Goal: Information Seeking & Learning: Compare options

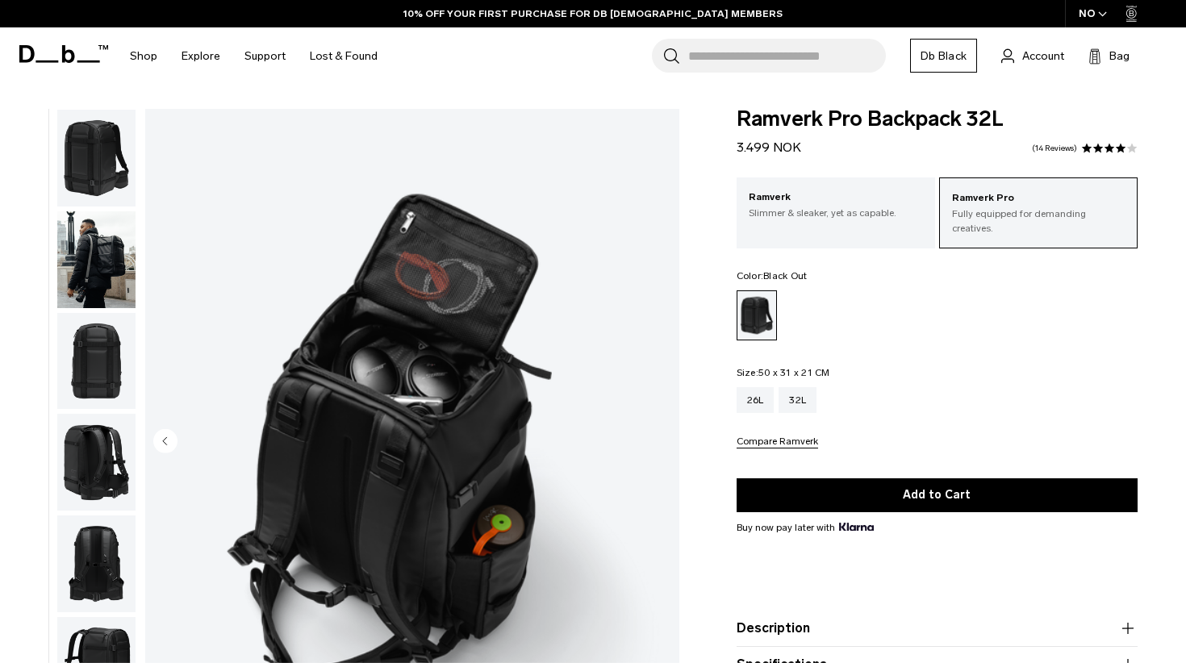
scroll to position [357, 0]
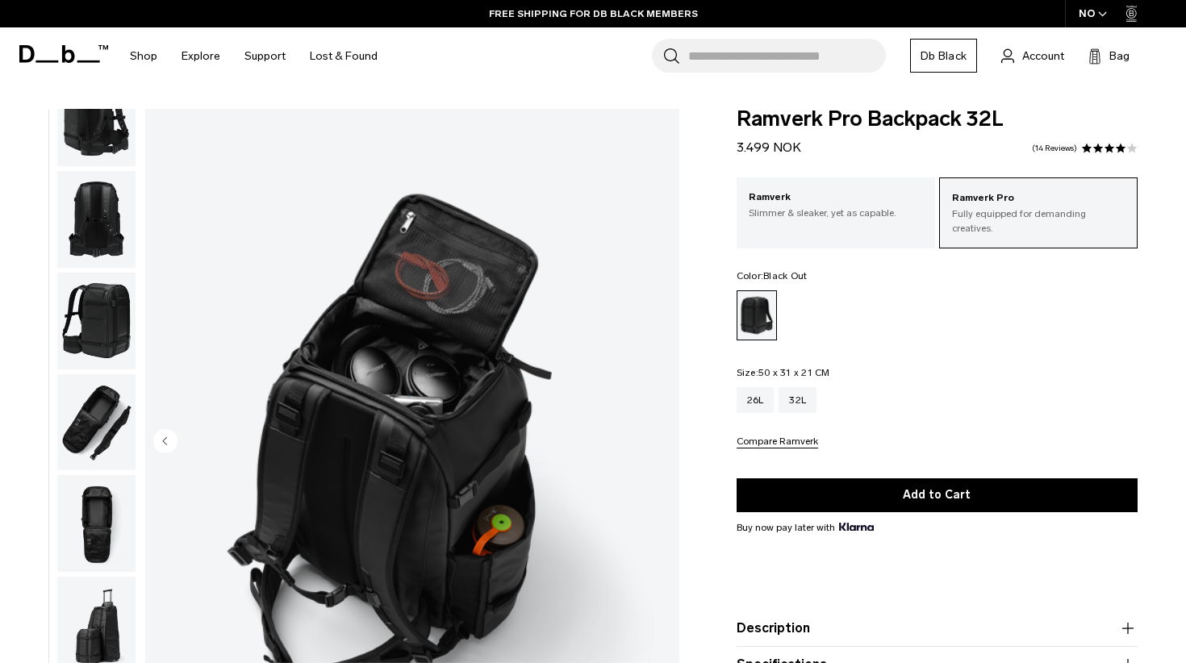
click at [100, 321] on img "button" at bounding box center [96, 321] width 78 height 97
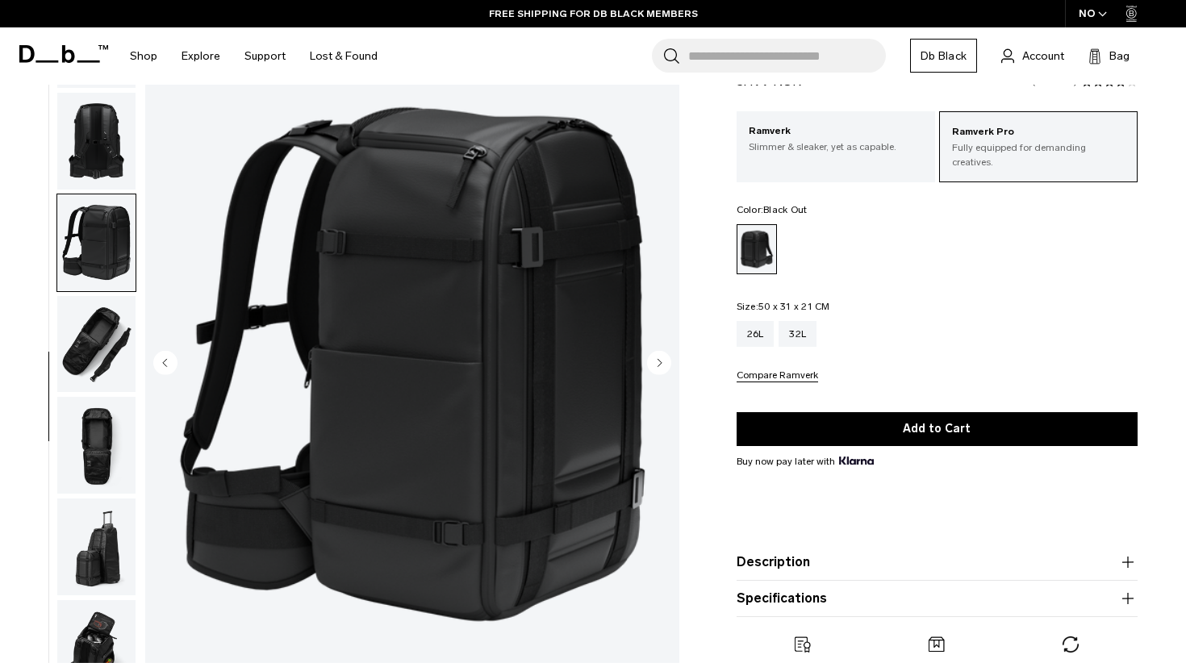
scroll to position [79, 0]
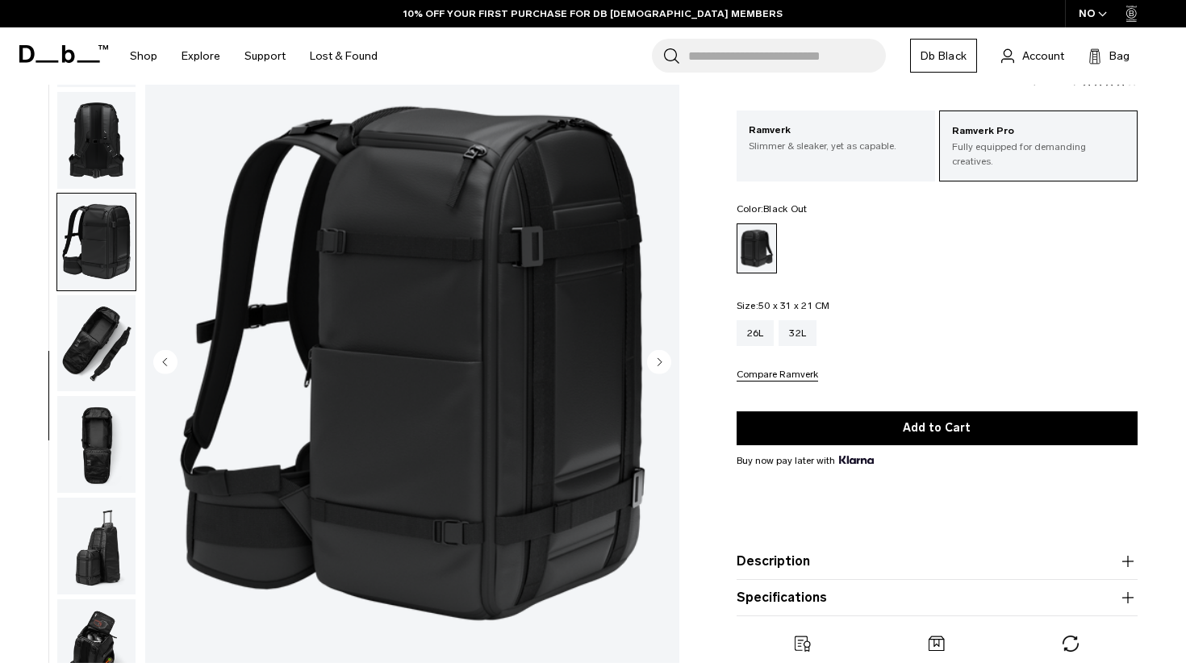
click at [98, 550] on img "button" at bounding box center [96, 546] width 78 height 97
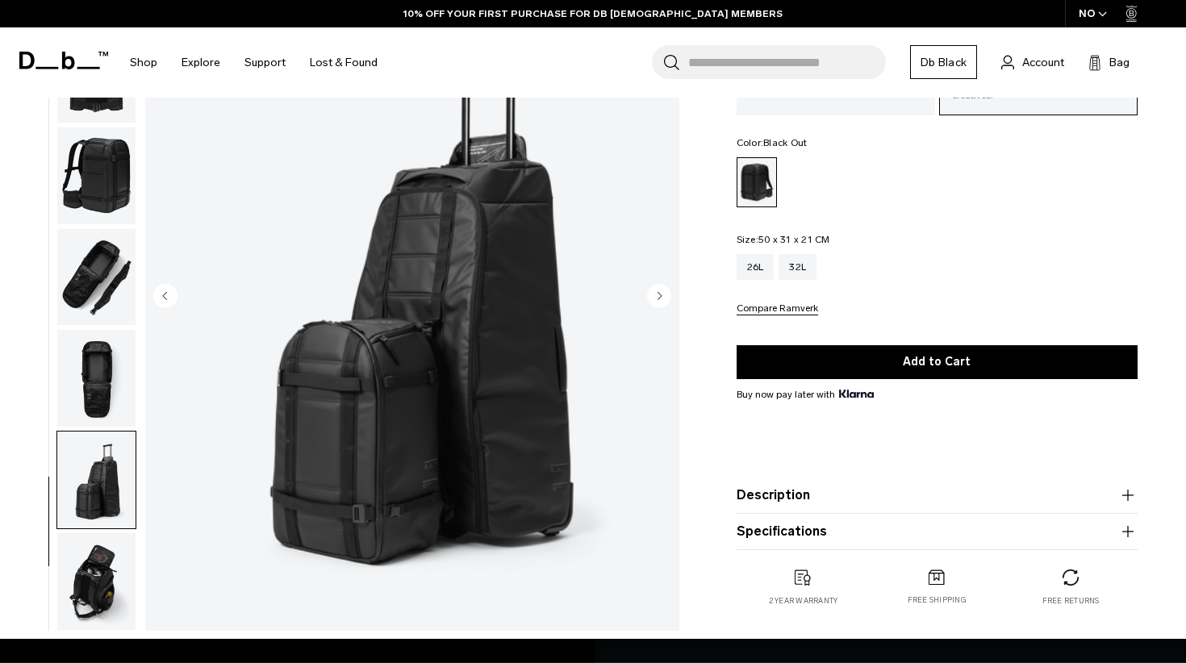
scroll to position [149, 0]
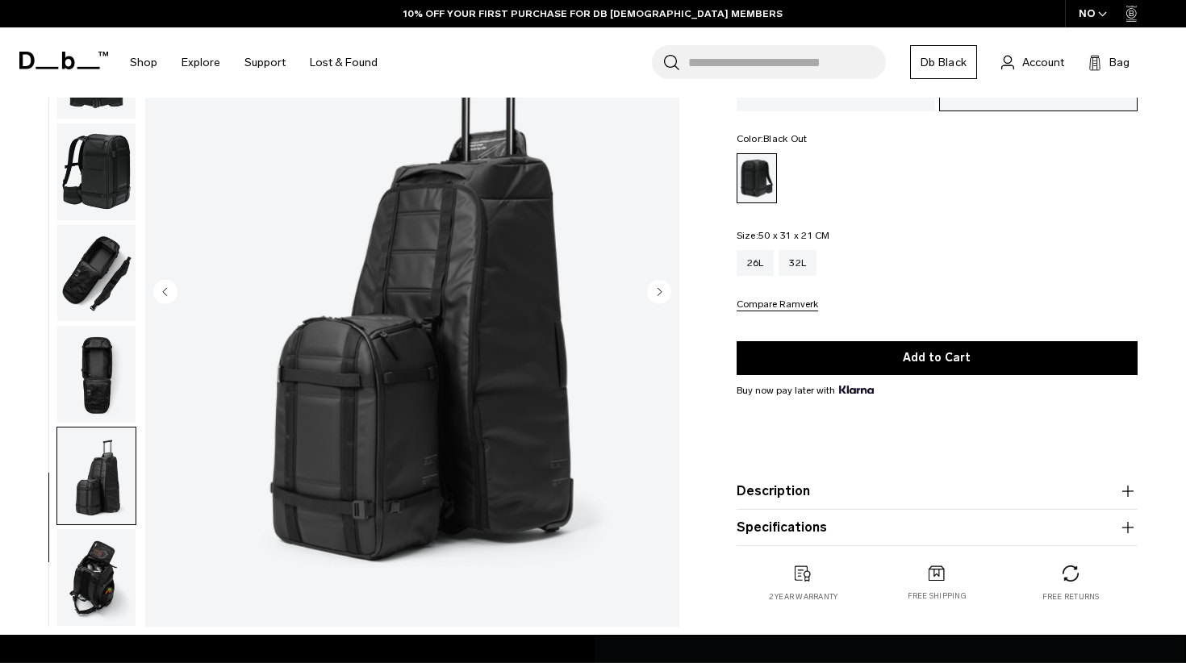
click at [876, 500] on button "Description" at bounding box center [936, 491] width 401 height 19
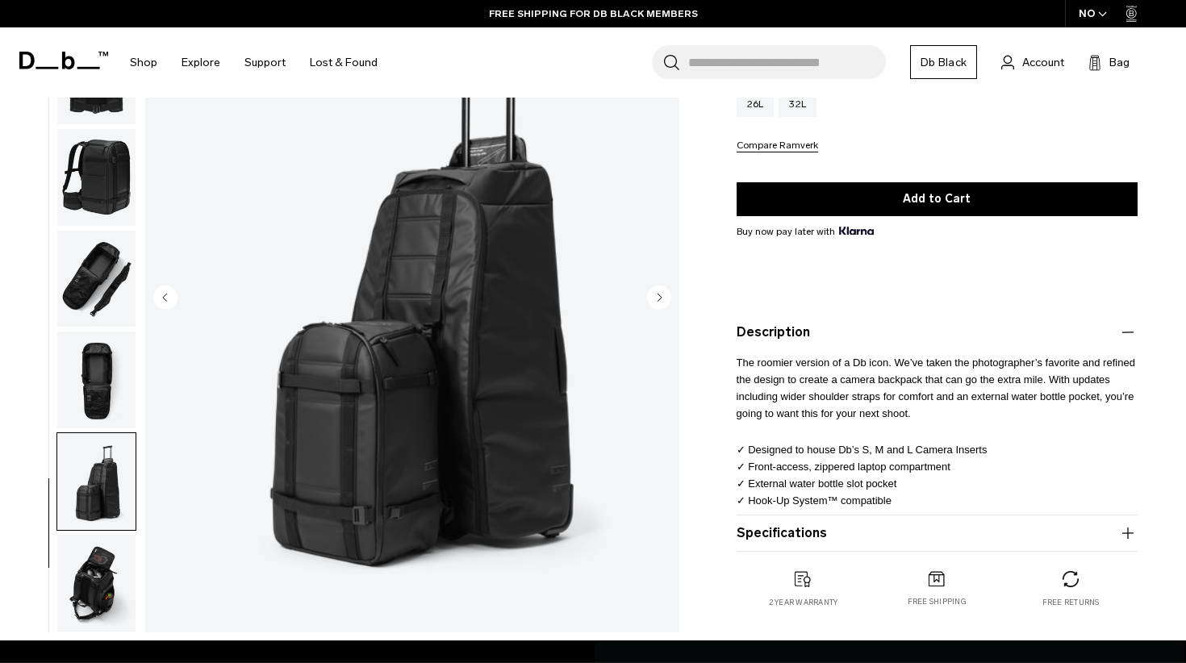
scroll to position [311, 0]
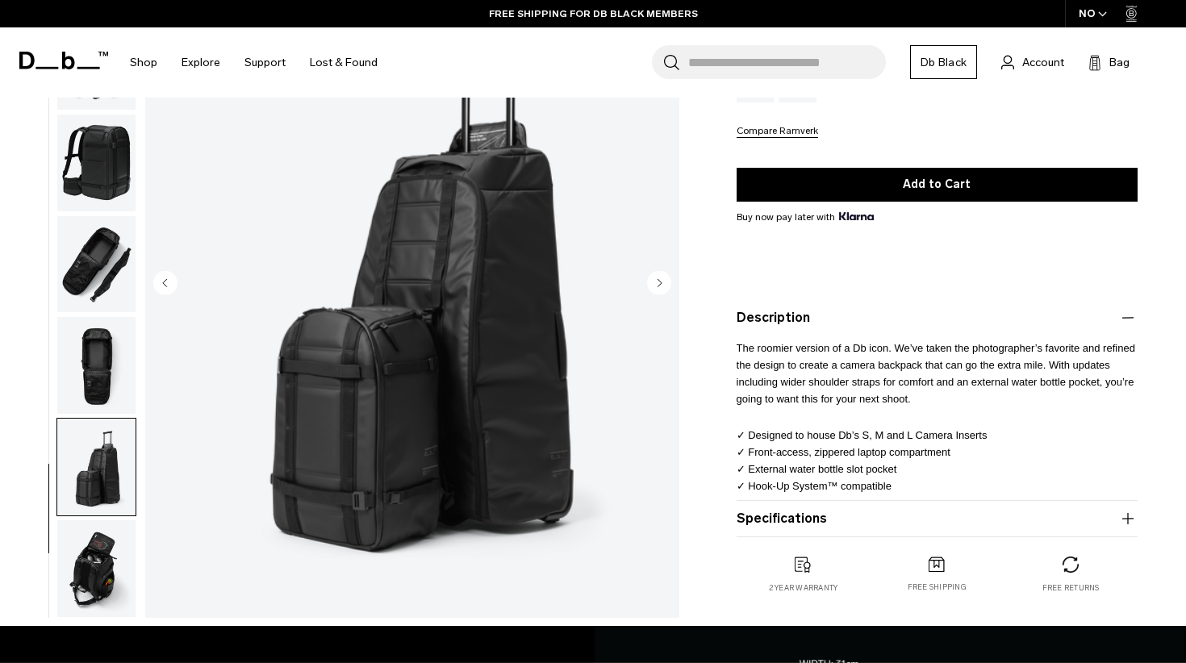
click at [99, 259] on img "button" at bounding box center [96, 263] width 78 height 97
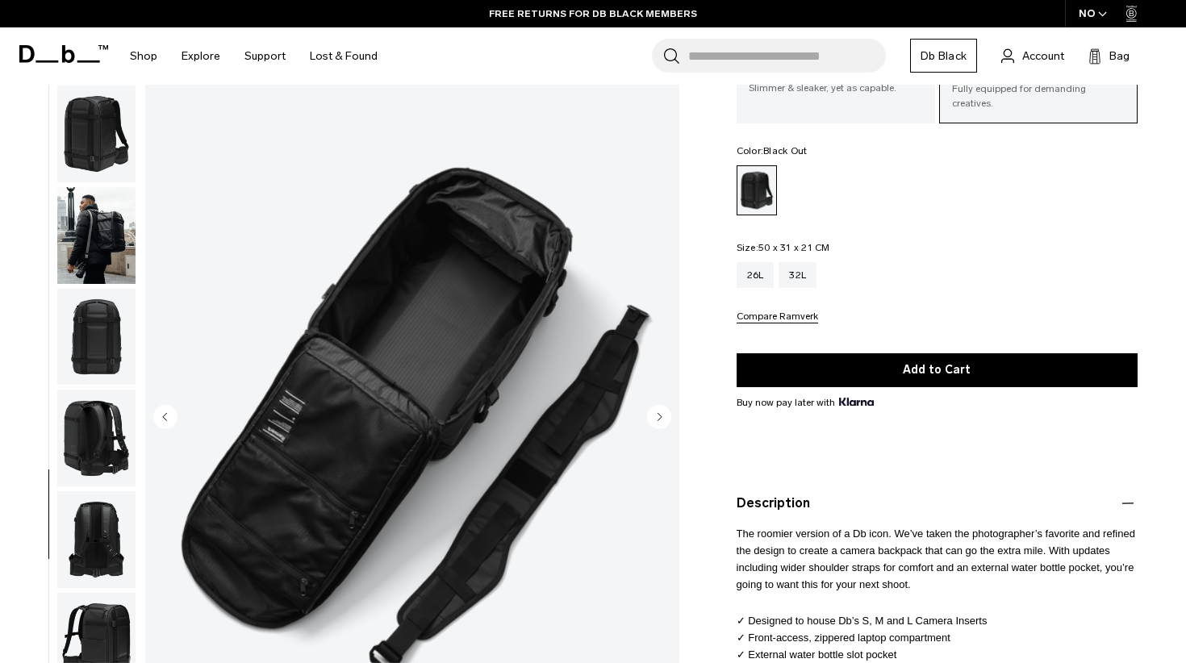
scroll to position [123, 0]
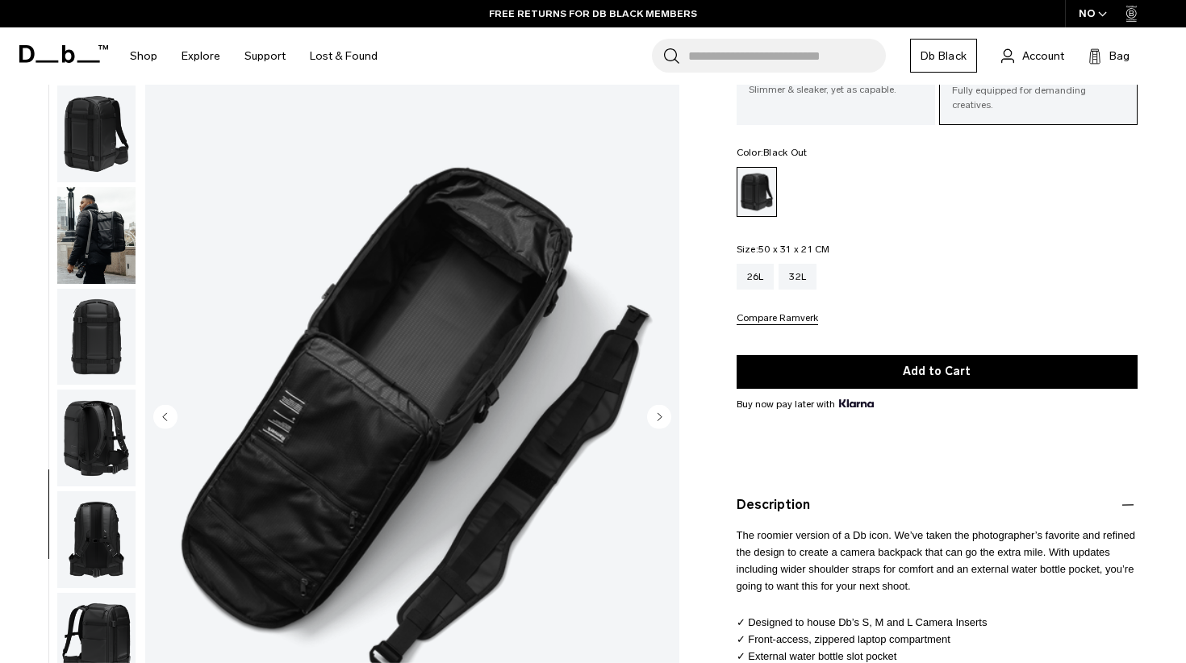
click at [112, 234] on img "button" at bounding box center [96, 235] width 78 height 97
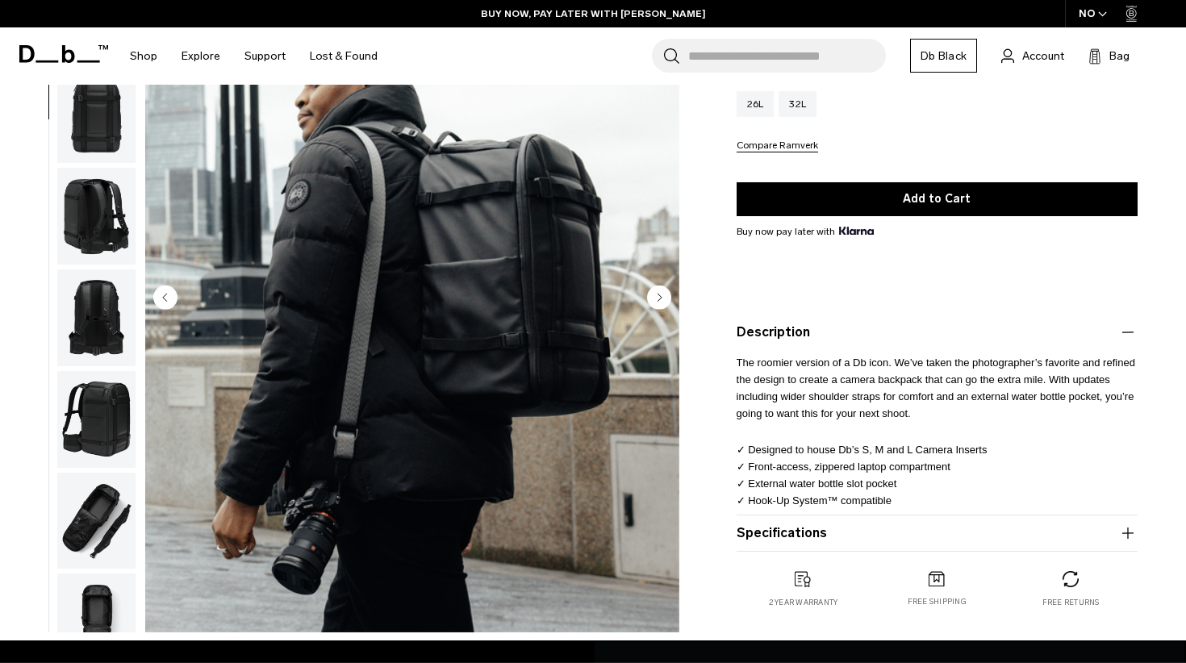
scroll to position [275, 0]
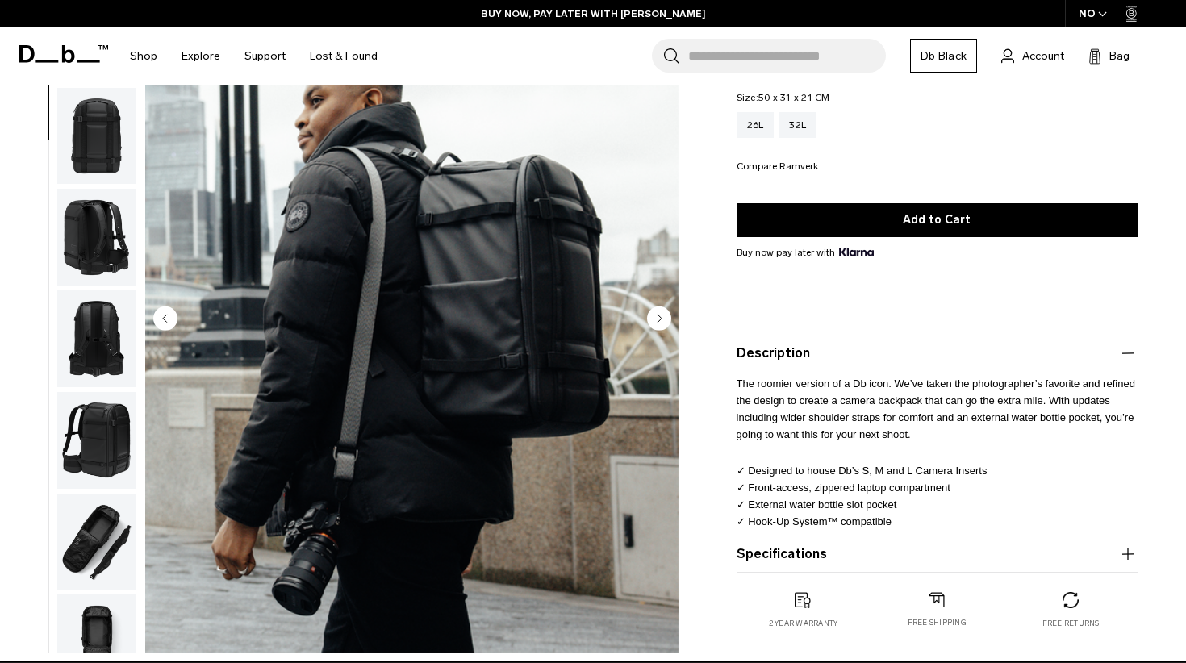
click at [99, 550] on img "button" at bounding box center [96, 541] width 78 height 97
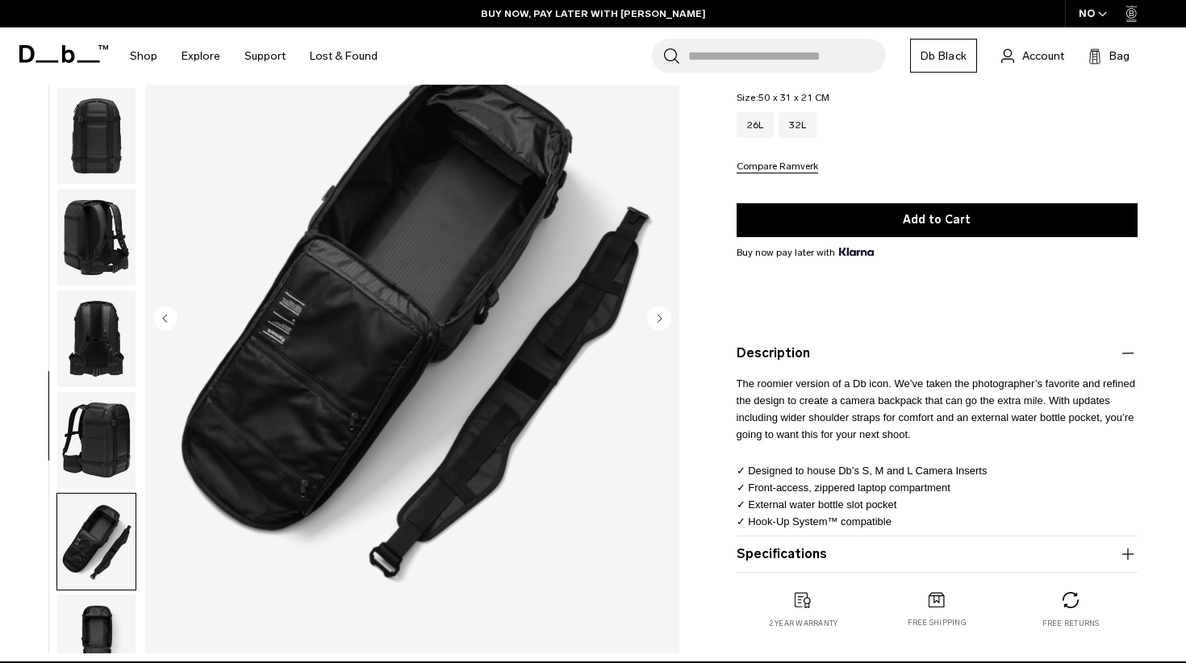
scroll to position [357, 0]
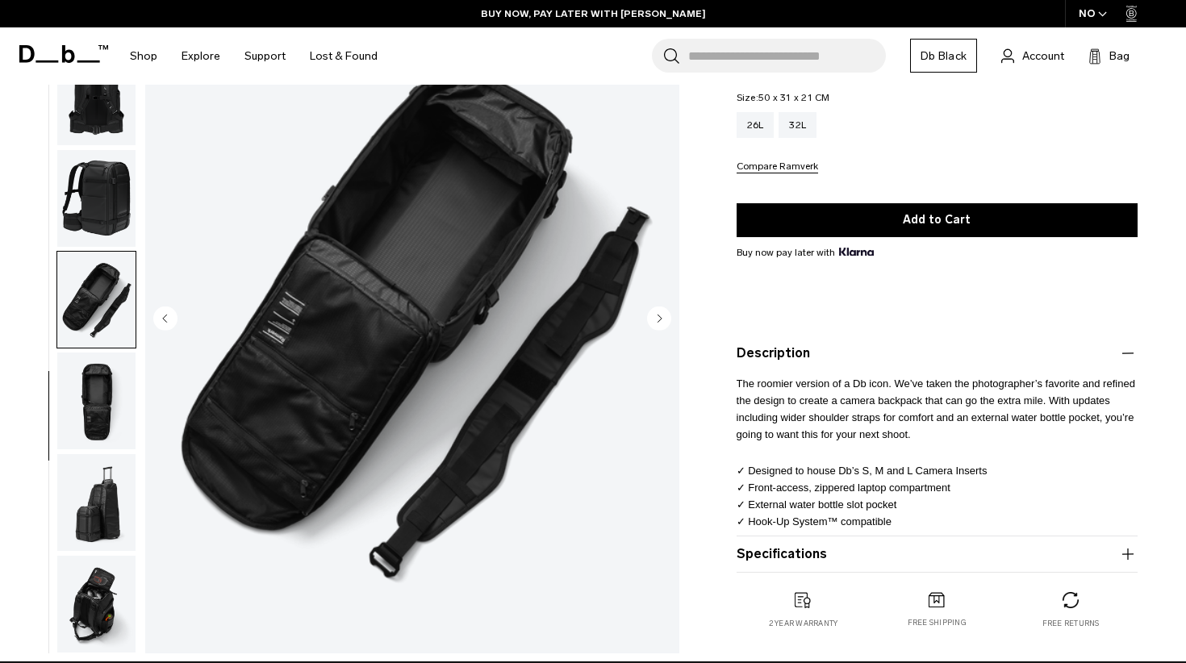
click at [87, 587] on img "button" at bounding box center [96, 604] width 78 height 97
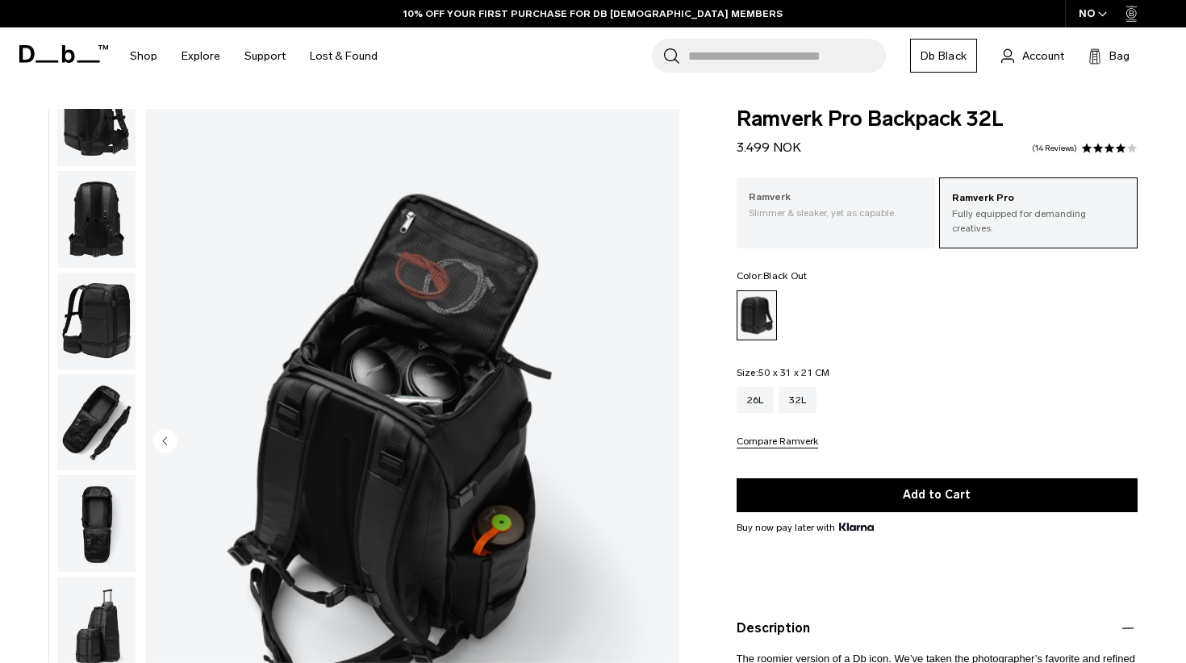
scroll to position [0, 0]
click at [95, 319] on img "button" at bounding box center [96, 321] width 78 height 97
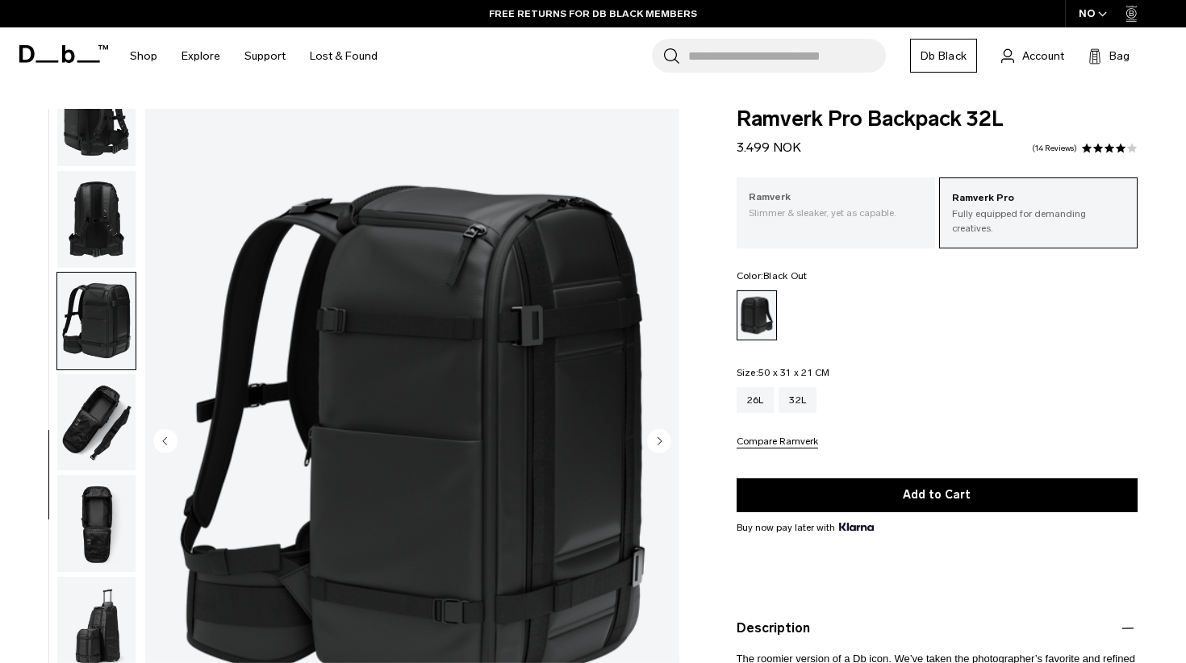
click at [850, 186] on div "Ramverk Slimmer & sleaker, yet as capable." at bounding box center [835, 204] width 198 height 55
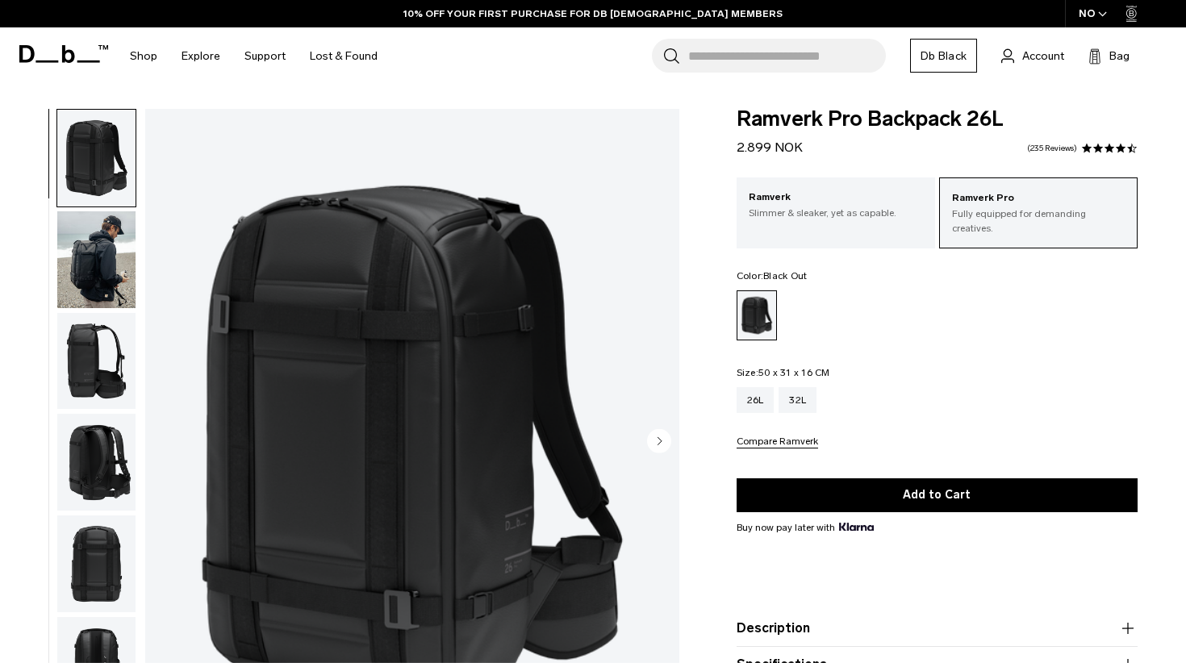
drag, startPoint x: 742, startPoint y: 118, endPoint x: 1037, endPoint y: 106, distance: 295.4
click at [1037, 106] on body "Skip to content BUY NOW, PAY LATER WITH KLARNA 10% OFF YOUR FIRST PURCHASE FOR …" at bounding box center [593, 331] width 1186 height 663
click at [1015, 114] on span "Ramverk Pro Backpack 26L" at bounding box center [936, 119] width 401 height 21
click at [802, 392] on div "32L" at bounding box center [797, 400] width 38 height 26
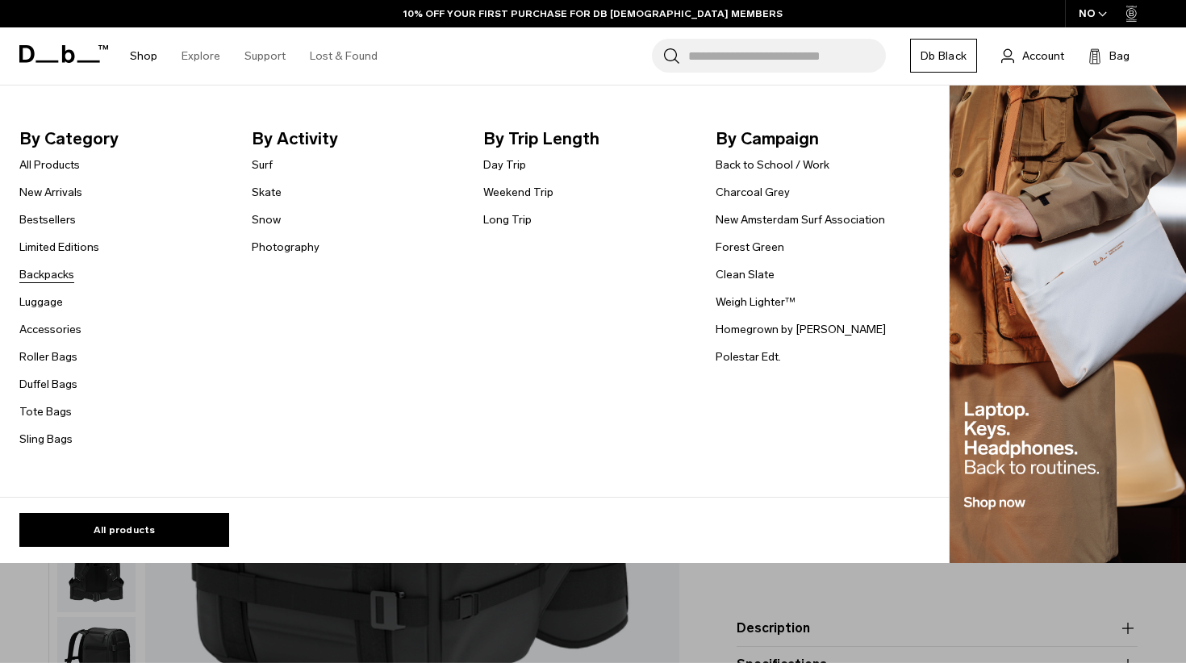
click at [57, 273] on link "Backpacks" at bounding box center [46, 274] width 55 height 17
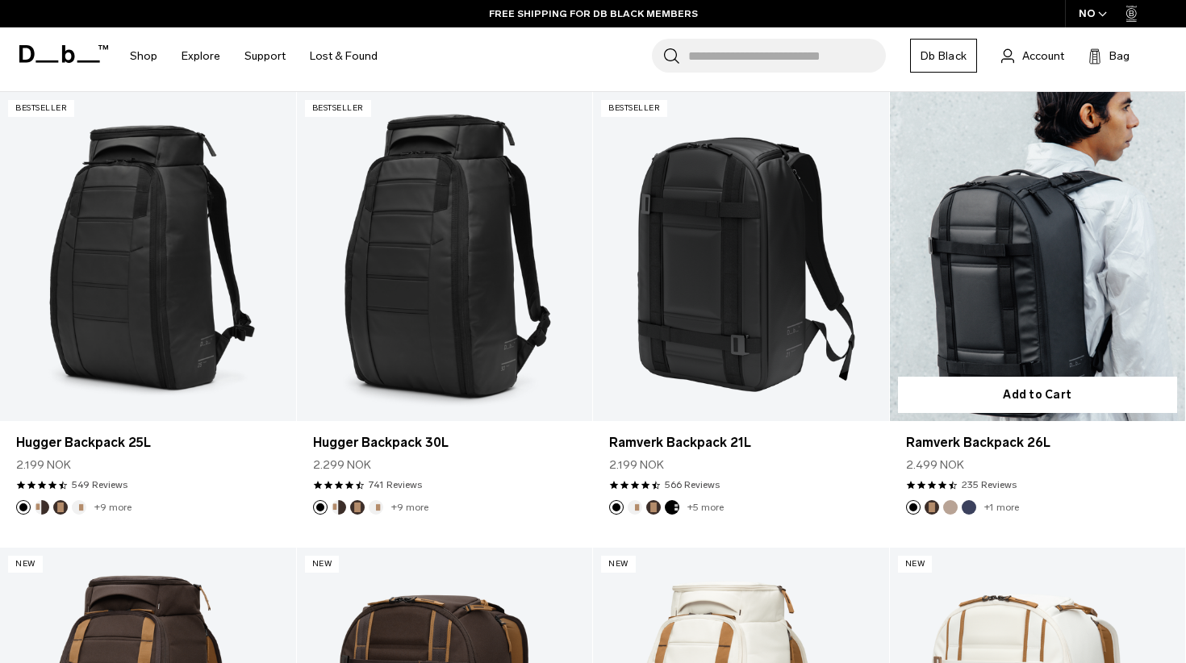
click at [1043, 293] on link "Ramverk Backpack 26L" at bounding box center [1038, 256] width 296 height 328
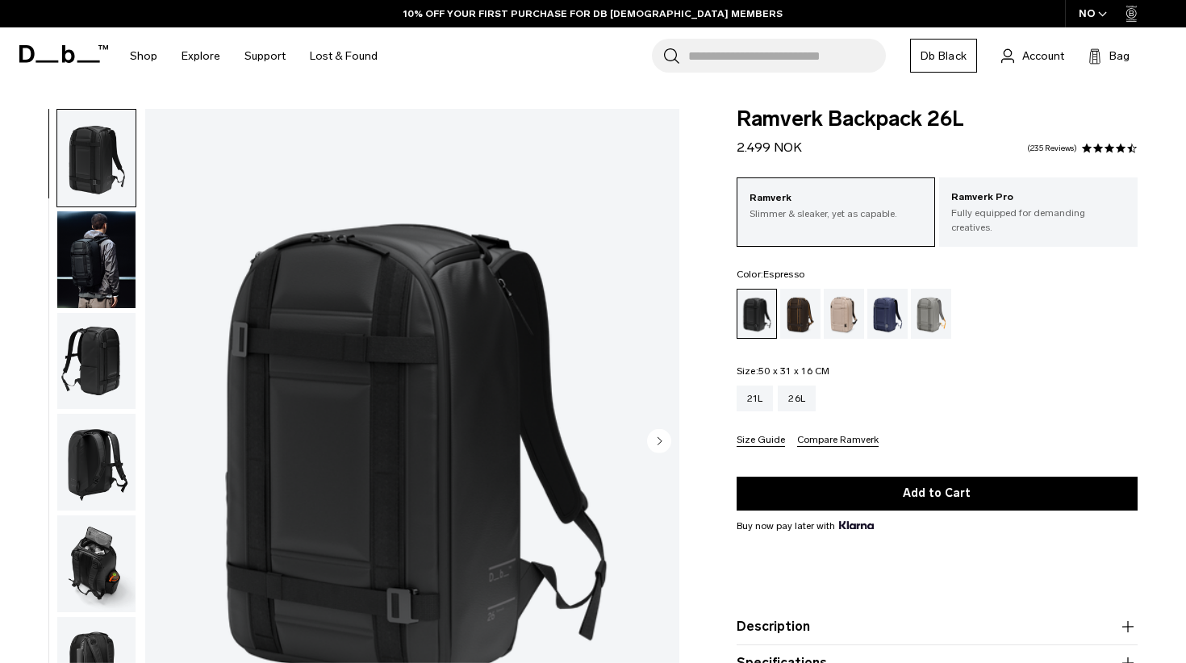
click at [802, 302] on div "Espresso" at bounding box center [800, 314] width 41 height 50
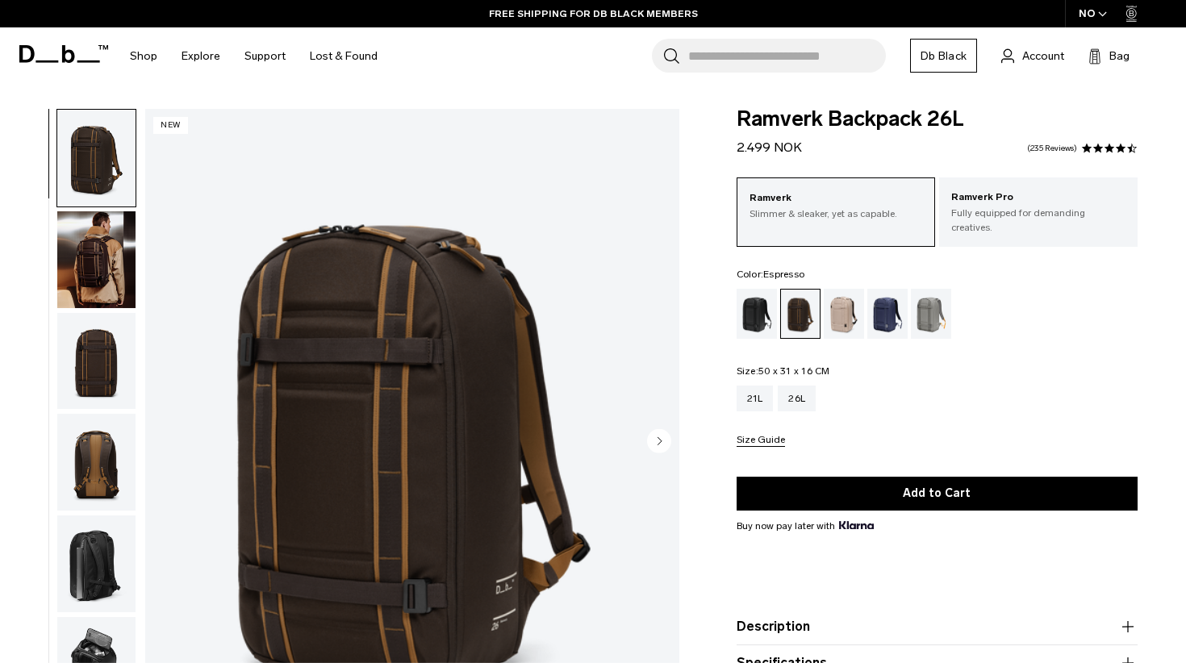
scroll to position [1, 0]
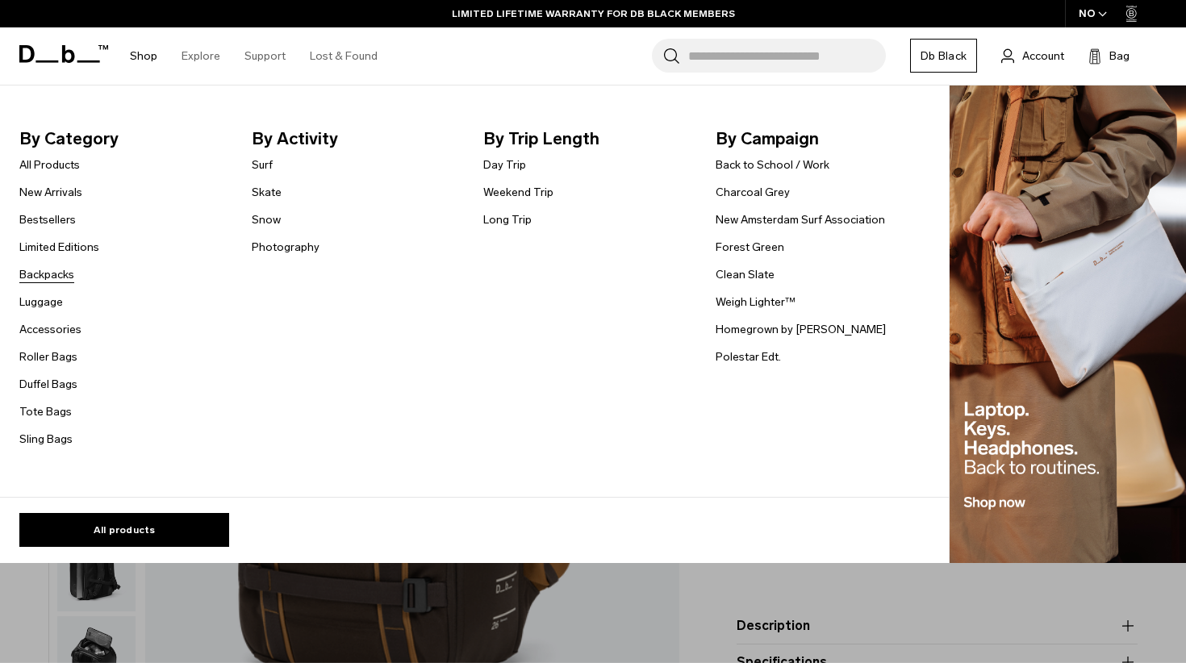
click at [60, 280] on link "Backpacks" at bounding box center [46, 274] width 55 height 17
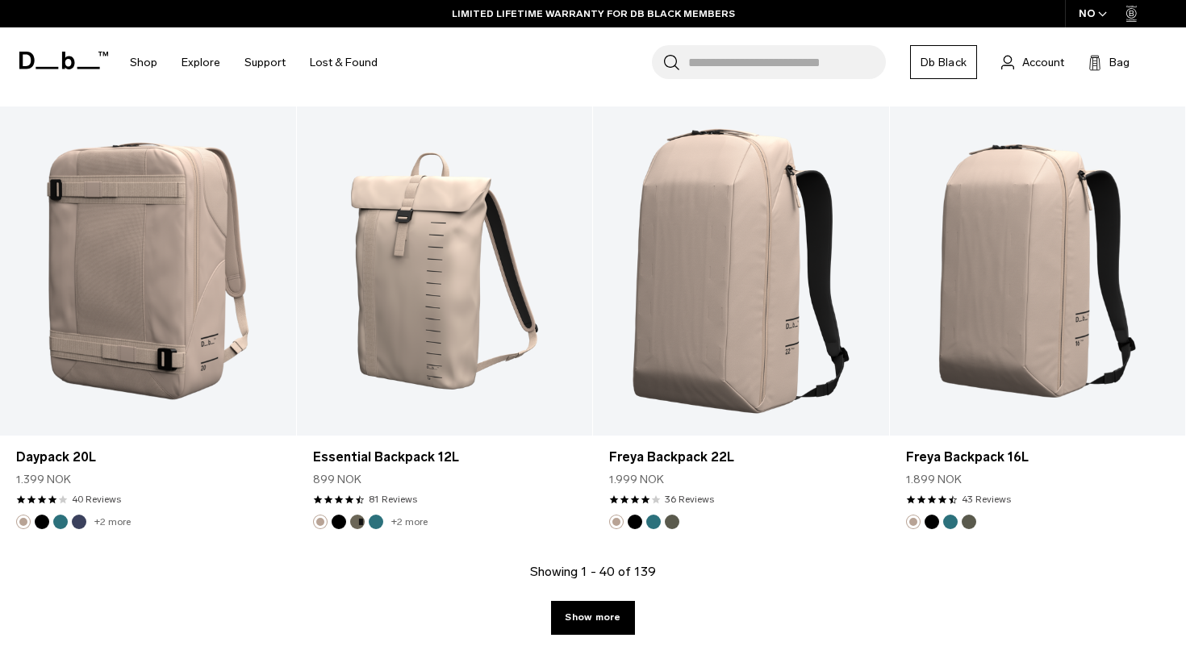
scroll to position [4387, 0]
